Goal: Task Accomplishment & Management: Use online tool/utility

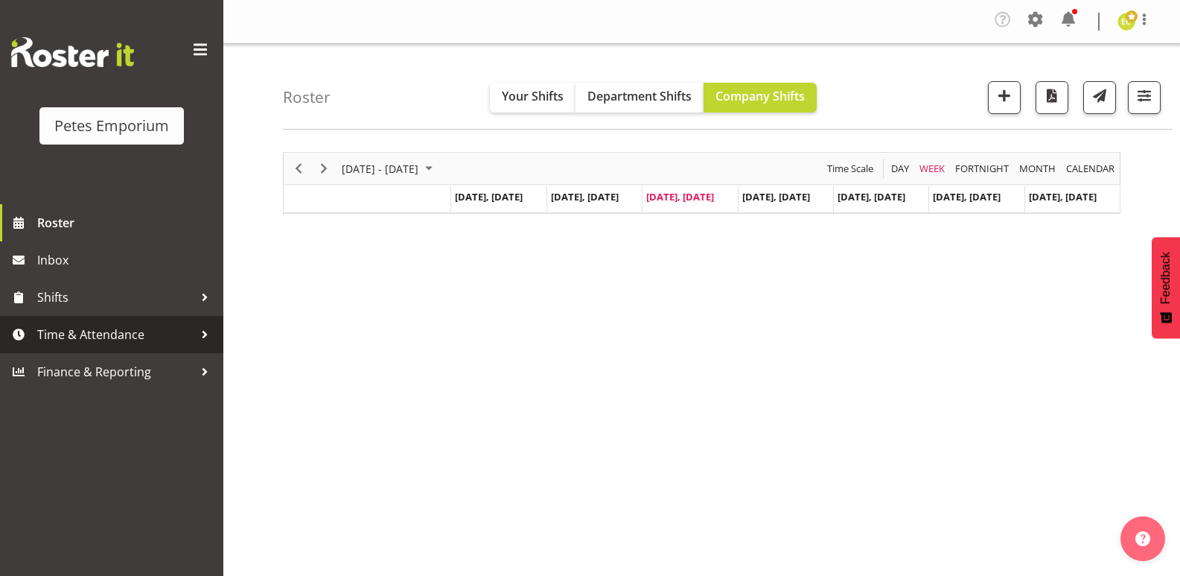
click at [123, 341] on span "Time & Attendance" at bounding box center [115, 334] width 156 height 22
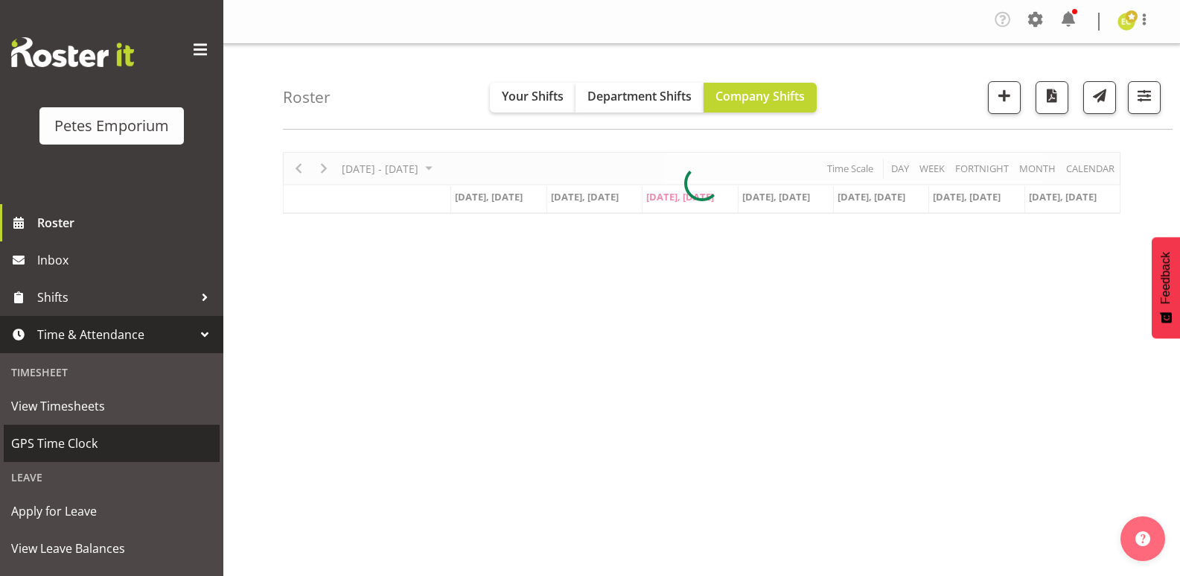
click at [99, 432] on span "GPS Time Clock" at bounding box center [111, 443] width 201 height 22
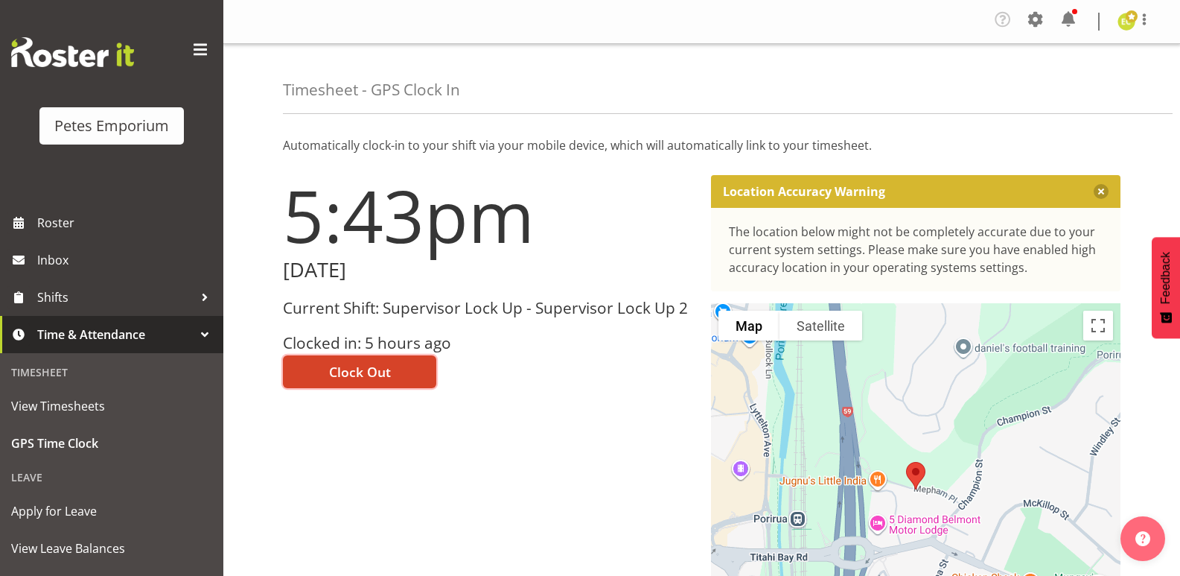
click at [423, 367] on button "Clock Out" at bounding box center [359, 371] width 153 height 33
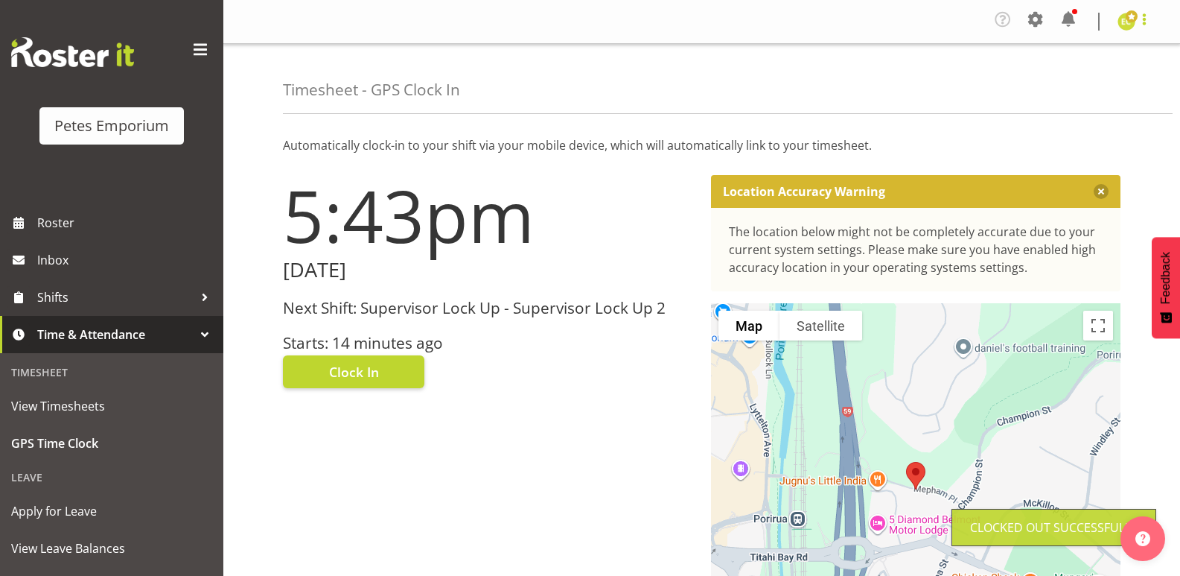
click at [1143, 18] on span at bounding box center [1145, 19] width 18 height 18
click at [1082, 84] on link "Log Out" at bounding box center [1081, 82] width 143 height 27
